Goal: Task Accomplishment & Management: Manage account settings

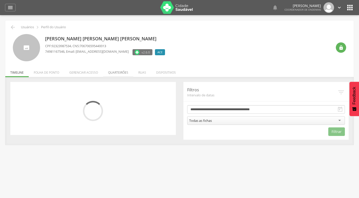
click at [123, 72] on li "Quarteirões" at bounding box center [118, 71] width 30 height 12
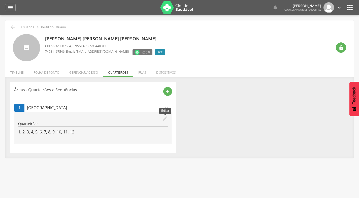
click at [165, 118] on icon "edit" at bounding box center [165, 119] width 6 height 6
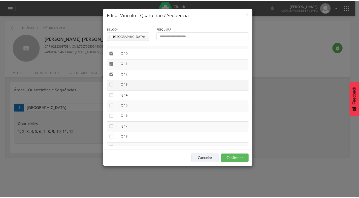
scroll to position [113, 0]
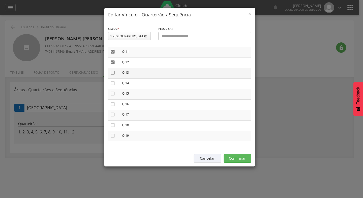
click at [113, 73] on icon "" at bounding box center [112, 72] width 5 height 5
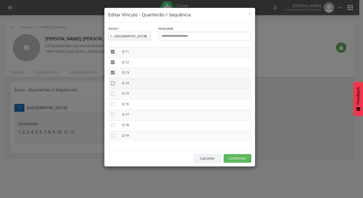
click at [112, 83] on icon "" at bounding box center [112, 83] width 5 height 5
click at [112, 93] on icon "" at bounding box center [112, 93] width 5 height 5
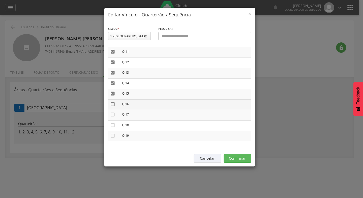
click at [114, 103] on icon "" at bounding box center [112, 103] width 5 height 5
click at [114, 114] on icon "" at bounding box center [112, 114] width 5 height 5
click at [242, 158] on button "Confirmar" at bounding box center [237, 158] width 28 height 9
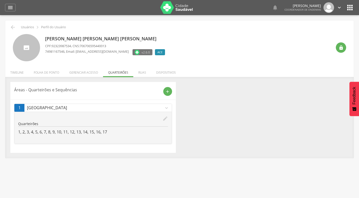
click at [349, 9] on icon "" at bounding box center [350, 8] width 8 height 8
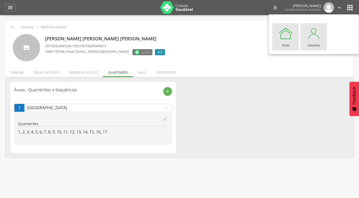
click at [314, 40] on div at bounding box center [313, 33] width 15 height 15
